Goal: Navigation & Orientation: Go to known website

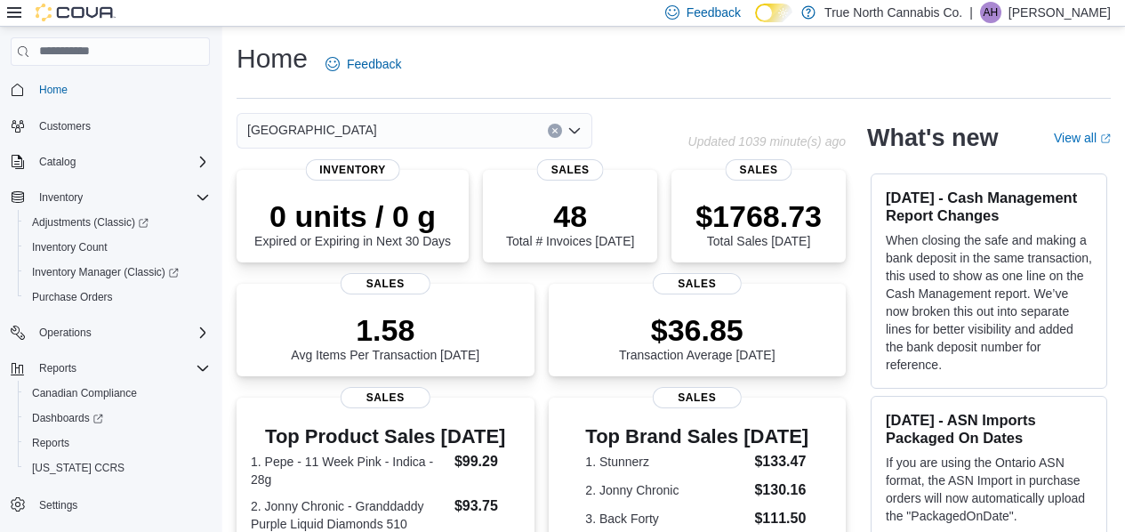
scroll to position [582, 0]
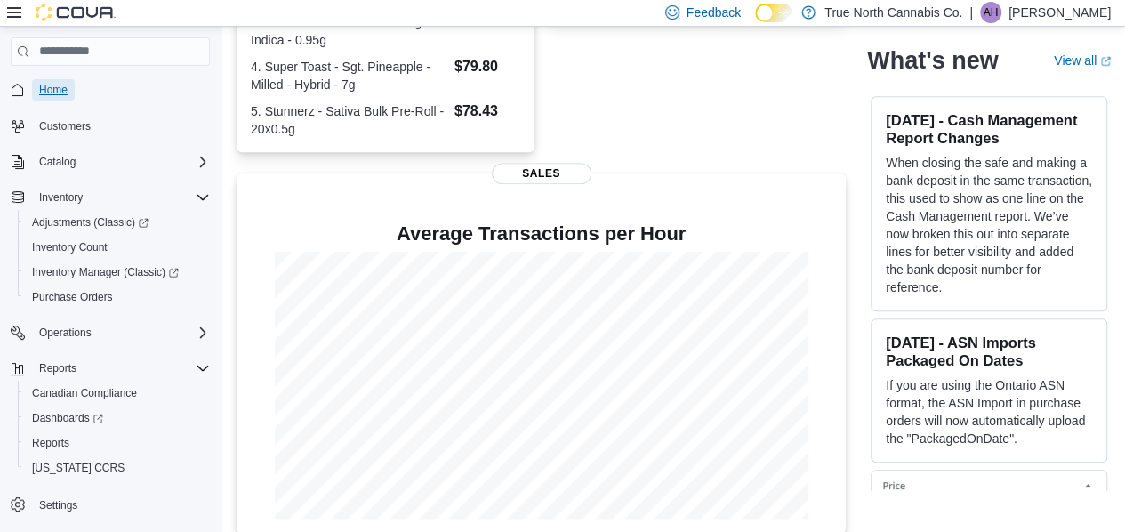
click at [60, 87] on span "Home" at bounding box center [53, 90] width 28 height 14
